Goal: Task Accomplishment & Management: Use online tool/utility

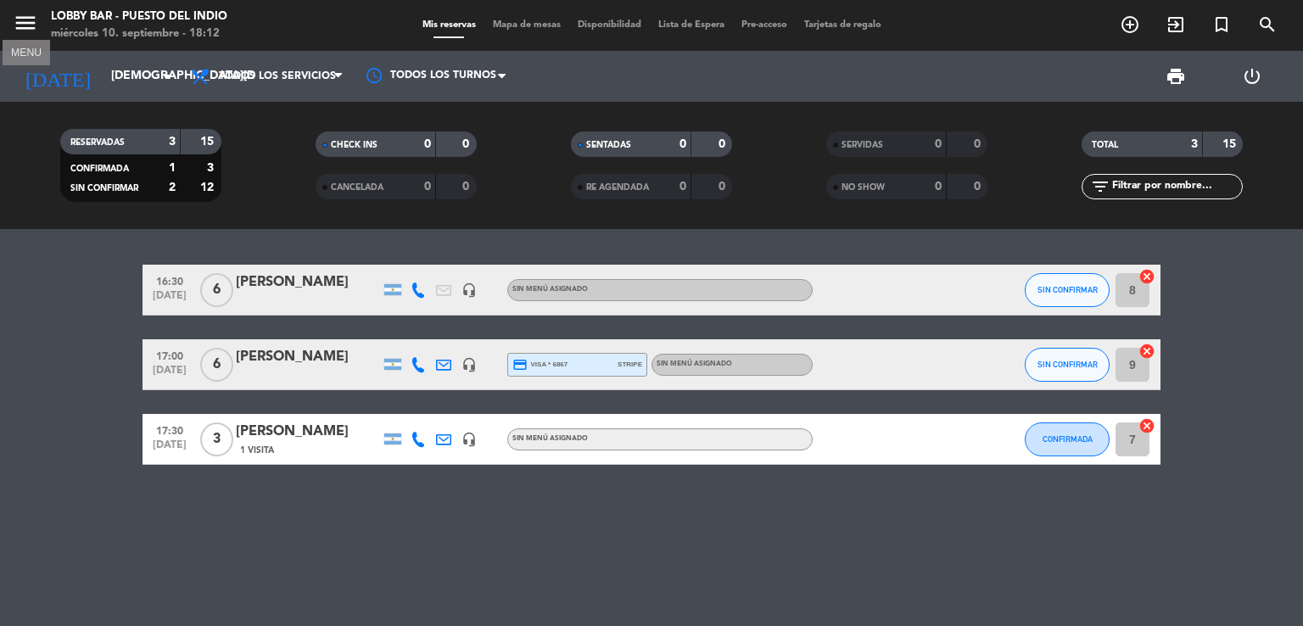
click at [18, 21] on icon "menu" at bounding box center [25, 22] width 25 height 25
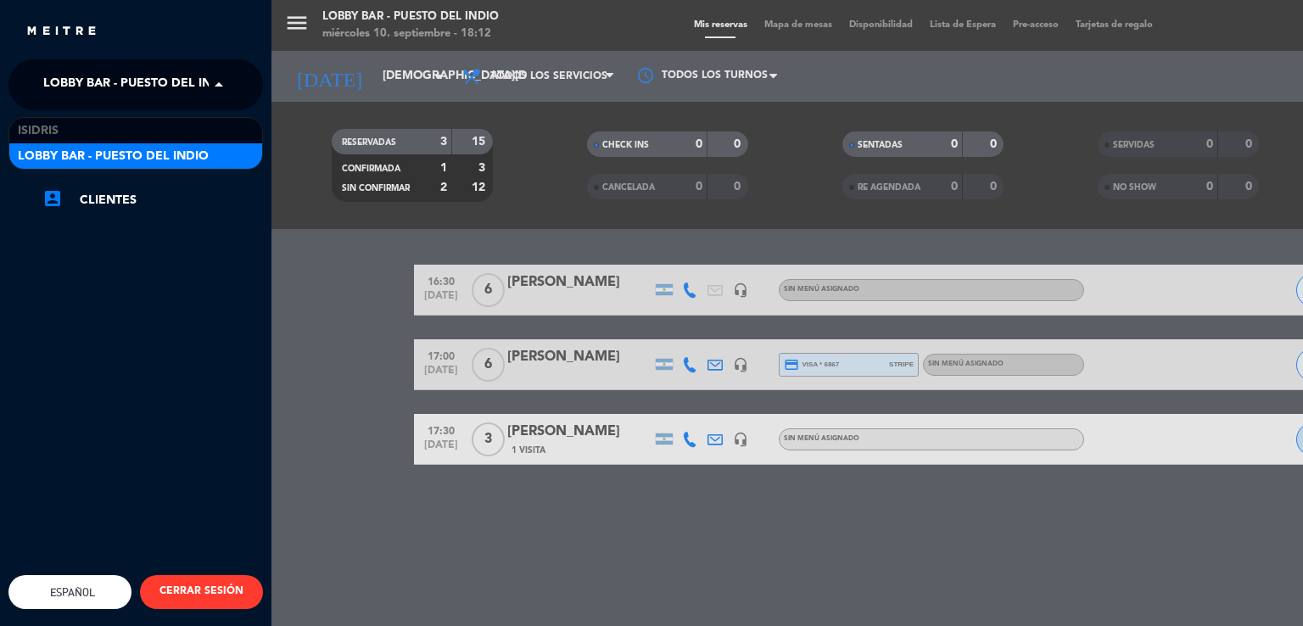
click at [219, 83] on span at bounding box center [223, 85] width 29 height 36
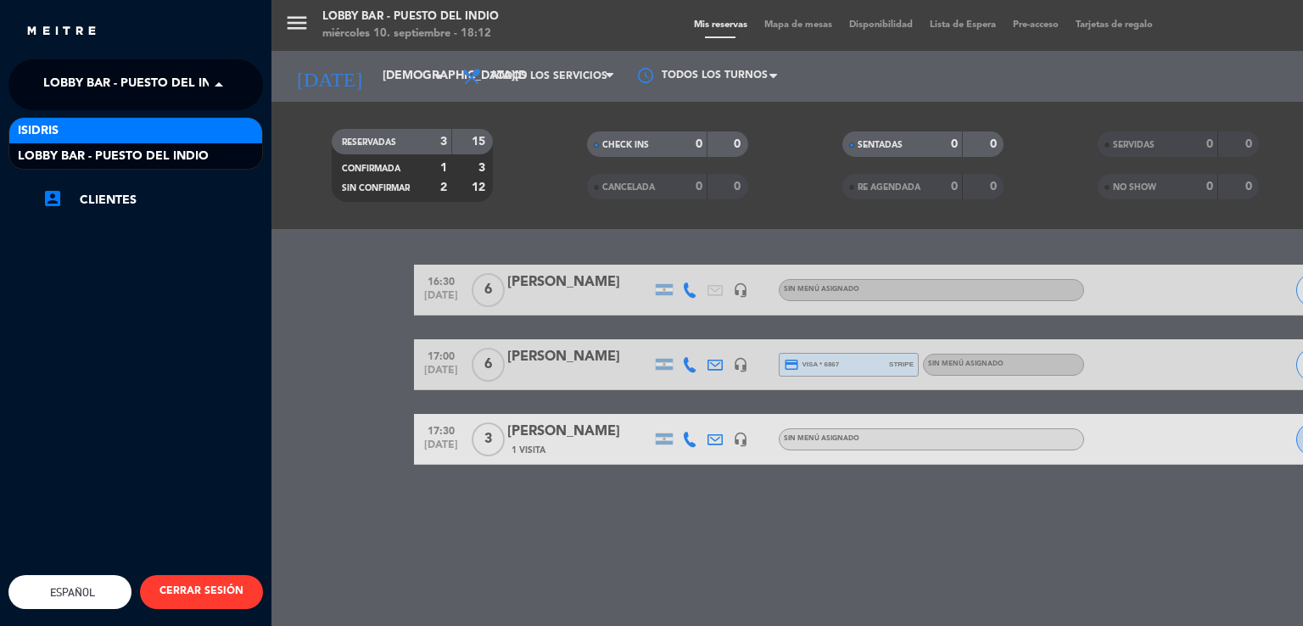
click at [115, 127] on div "isidris" at bounding box center [135, 130] width 253 height 25
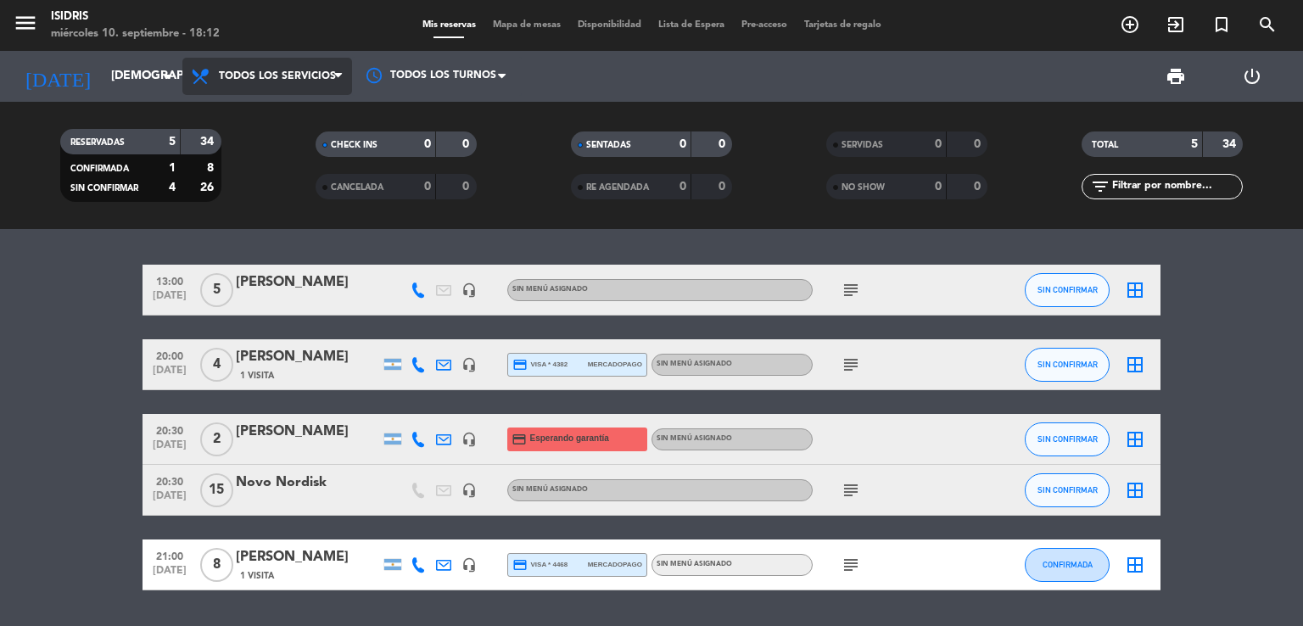
click at [297, 74] on span "Todos los servicios" at bounding box center [277, 76] width 117 height 12
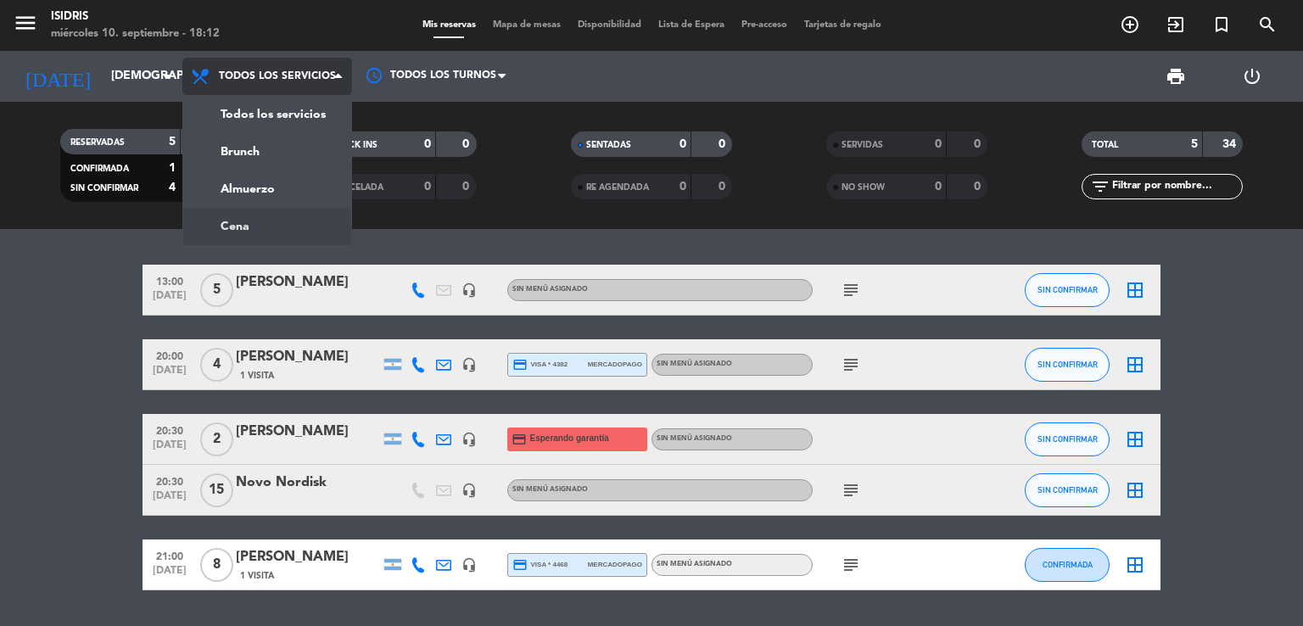
click at [273, 221] on div "menu isidris [DATE] 10. septiembre - 18:12 Mis reservas Mapa de mesas Disponibi…" at bounding box center [651, 114] width 1303 height 229
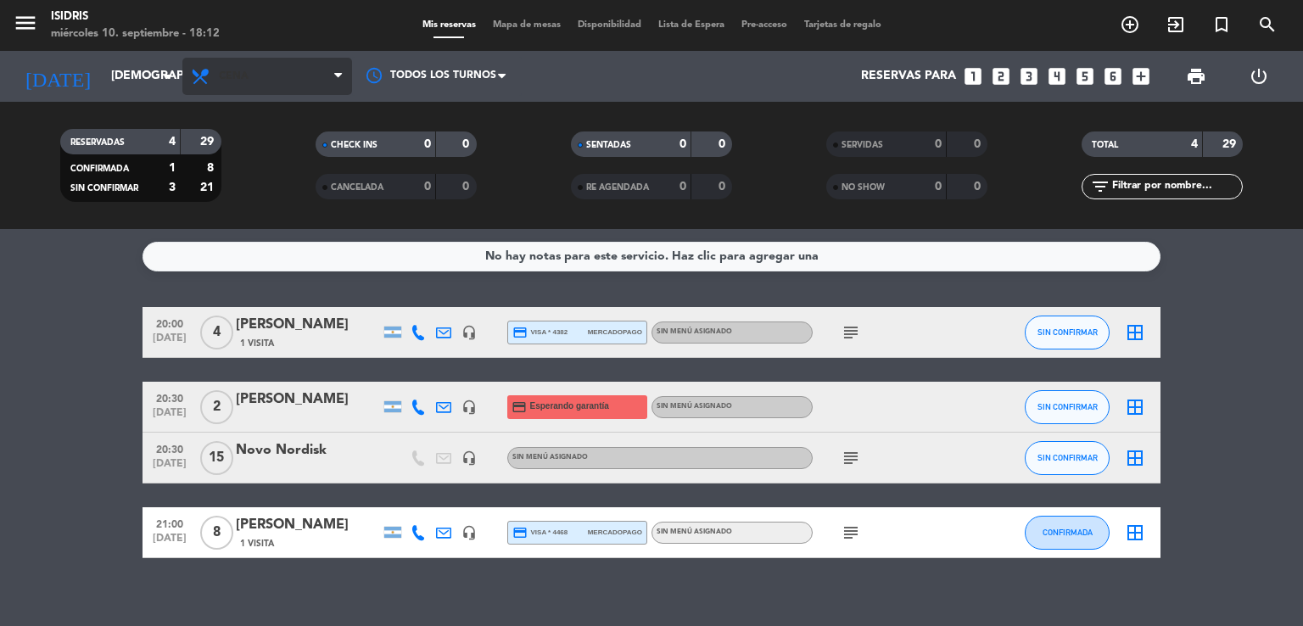
drag, startPoint x: 214, startPoint y: 52, endPoint x: 226, endPoint y: 69, distance: 20.7
click at [215, 53] on div "Todos los servicios Brunch Almuerzo Cena Cena Todos los servicios Brunch Almuer…" at bounding box center [267, 76] width 170 height 51
click at [229, 74] on span "Cena" at bounding box center [234, 76] width 30 height 12
click at [284, 184] on div "menu isidris [DATE] 10. septiembre - 18:12 Mis reservas Mapa de mesas Disponibi…" at bounding box center [651, 114] width 1303 height 229
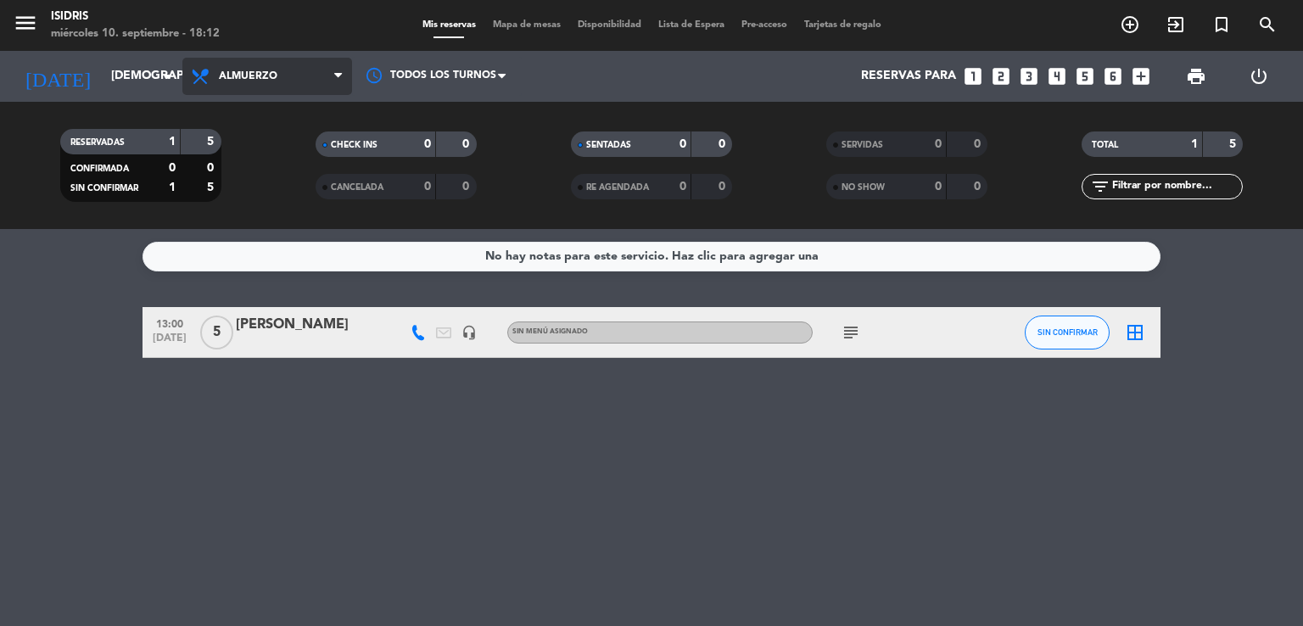
click at [244, 74] on span "Almuerzo" at bounding box center [248, 76] width 59 height 12
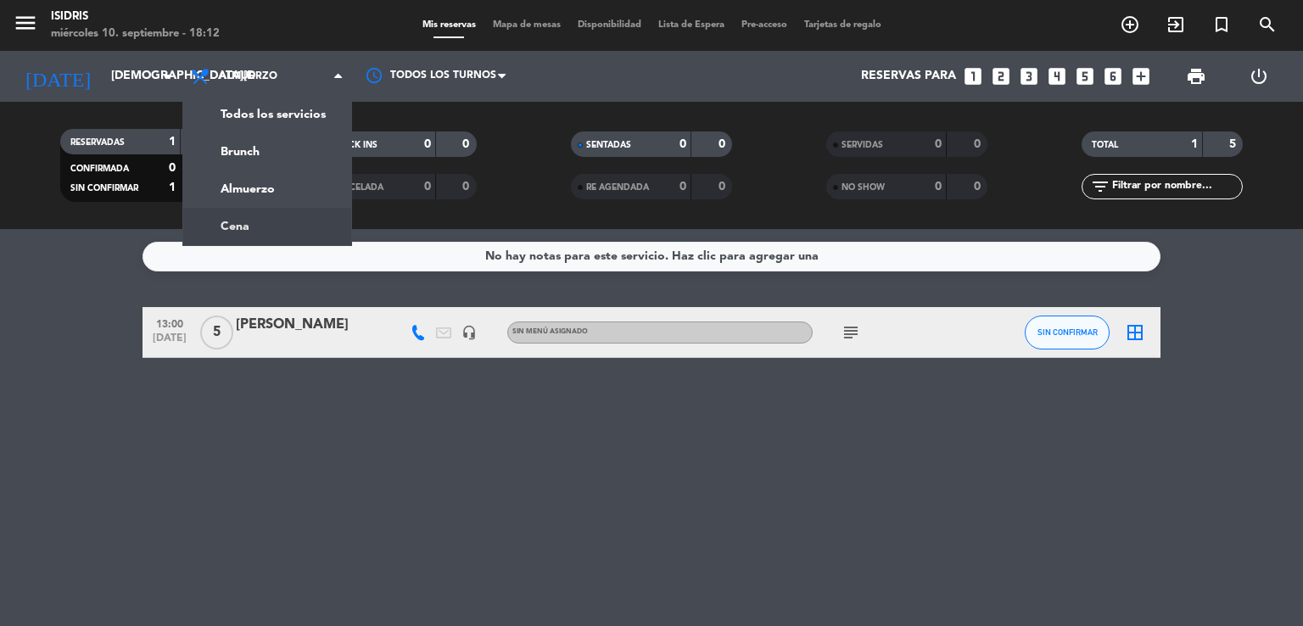
click at [296, 230] on ng-component "menu isidris [DATE] 10. septiembre - 18:12 Mis reservas Mapa de mesas Disponibi…" at bounding box center [651, 313] width 1303 height 626
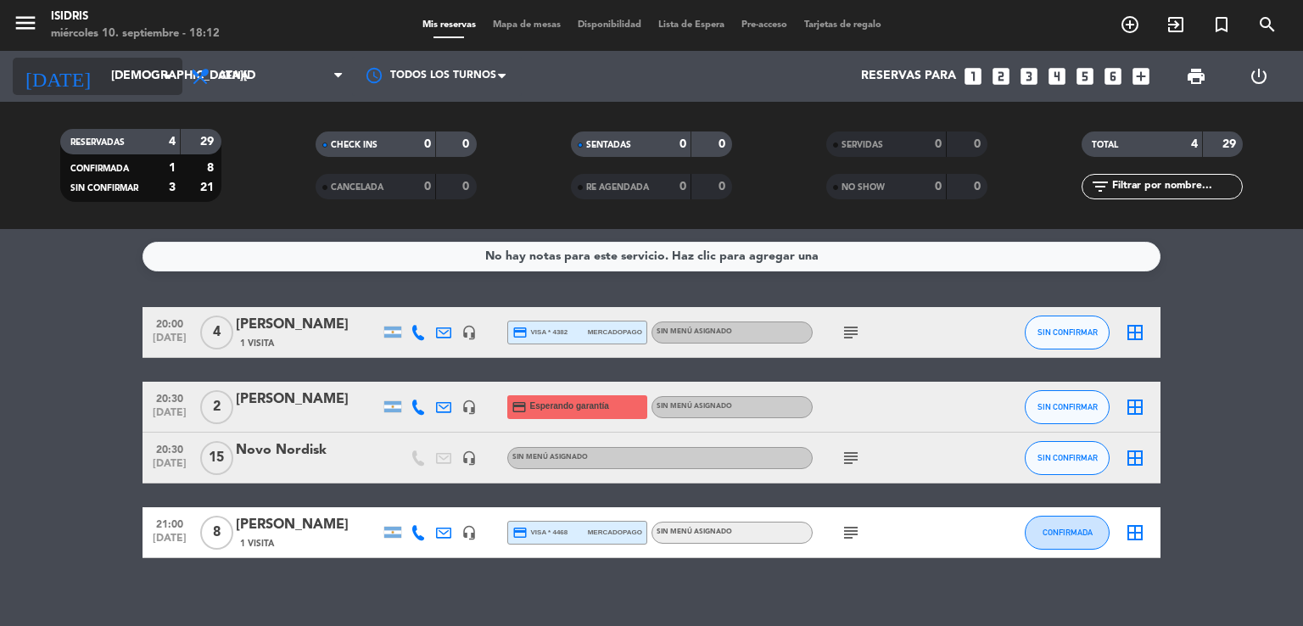
click at [103, 79] on input "[DEMOGRAPHIC_DATA][DATE]" at bounding box center [183, 76] width 161 height 31
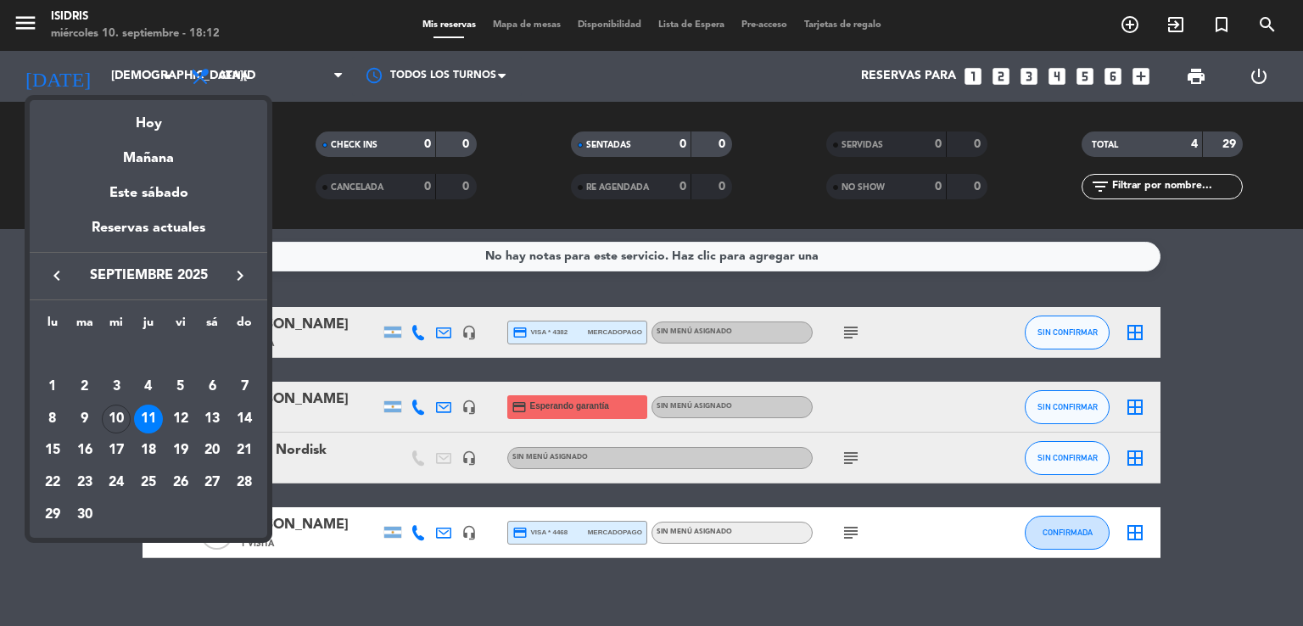
click at [112, 406] on div "10" at bounding box center [116, 419] width 29 height 29
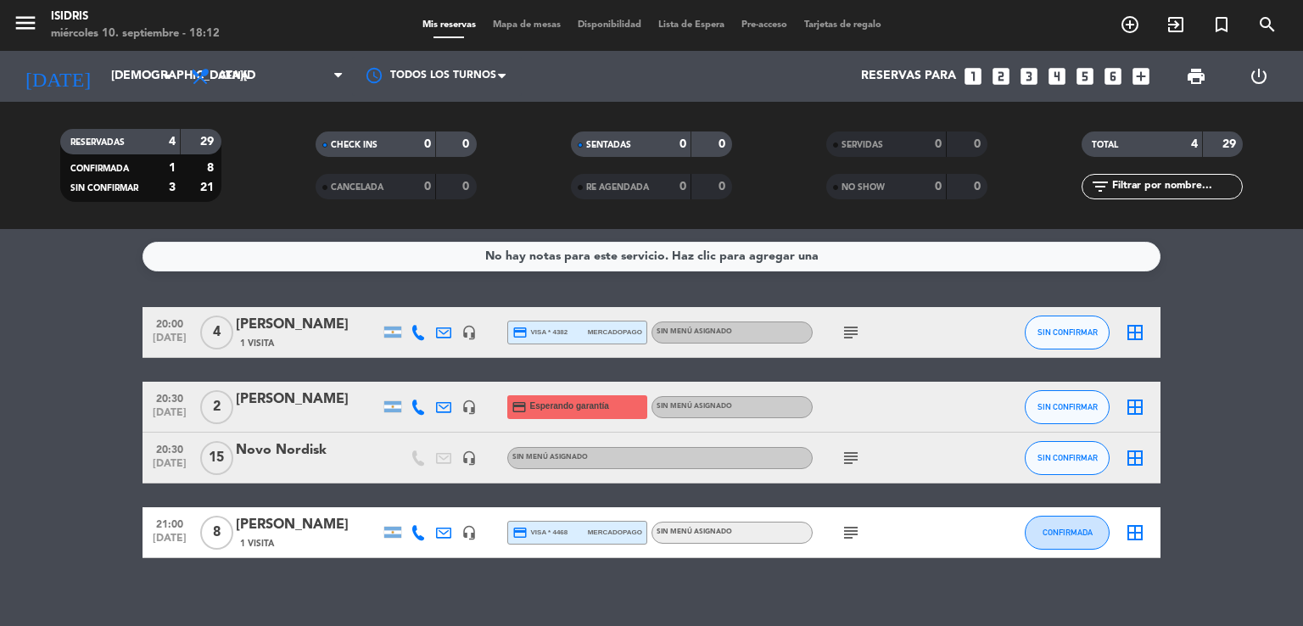
type input "[DATE]"
